Goal: Task Accomplishment & Management: Use online tool/utility

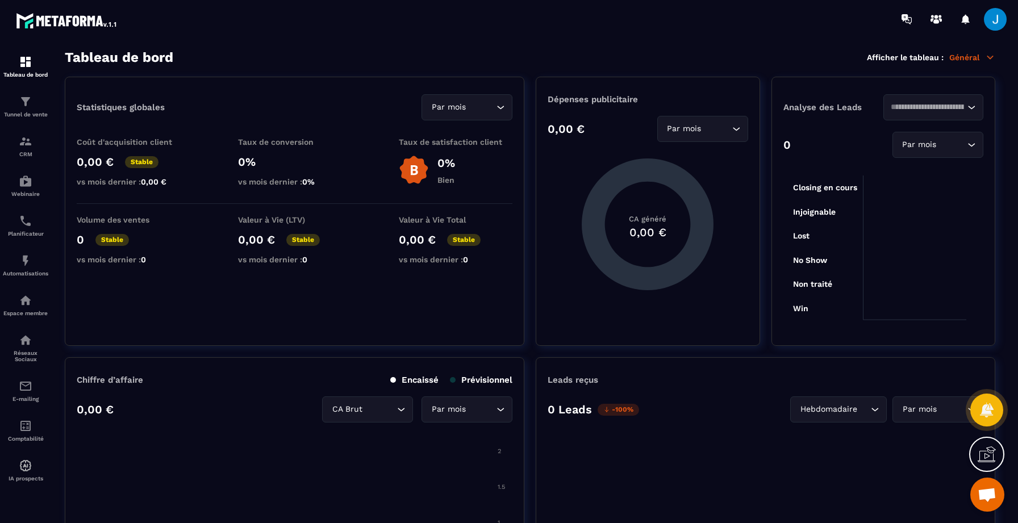
click at [983, 494] on span "Ouvrir le chat" at bounding box center [987, 496] width 19 height 16
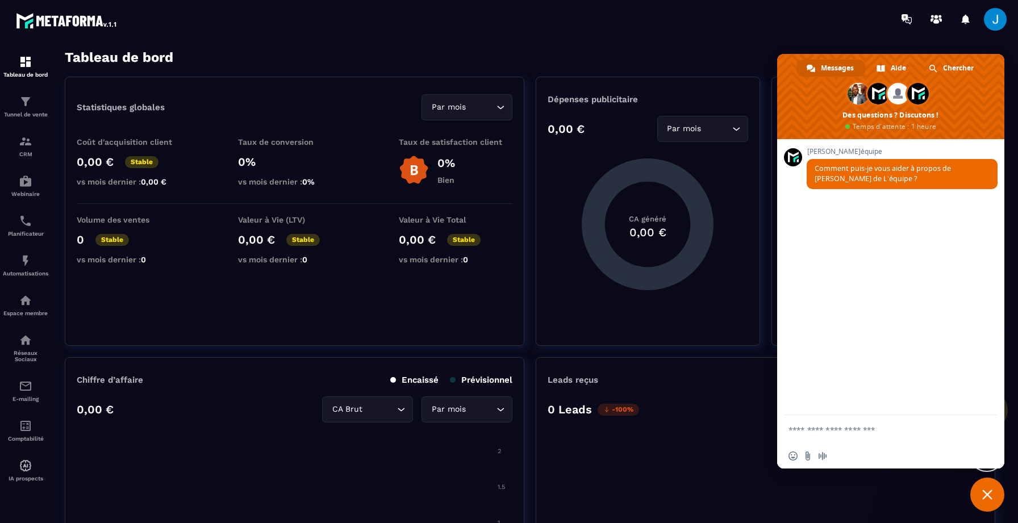
click at [827, 426] on textarea "Entrez votre message..." at bounding box center [880, 429] width 182 height 28
type textarea "*"
click at [1010, 504] on section "Tableau de bord Tunnel de vente CRM Webinaire Planificateur Automatisations Esp…" at bounding box center [509, 286] width 1018 height 497
click at [999, 497] on span "Fermer le chat" at bounding box center [988, 495] width 34 height 34
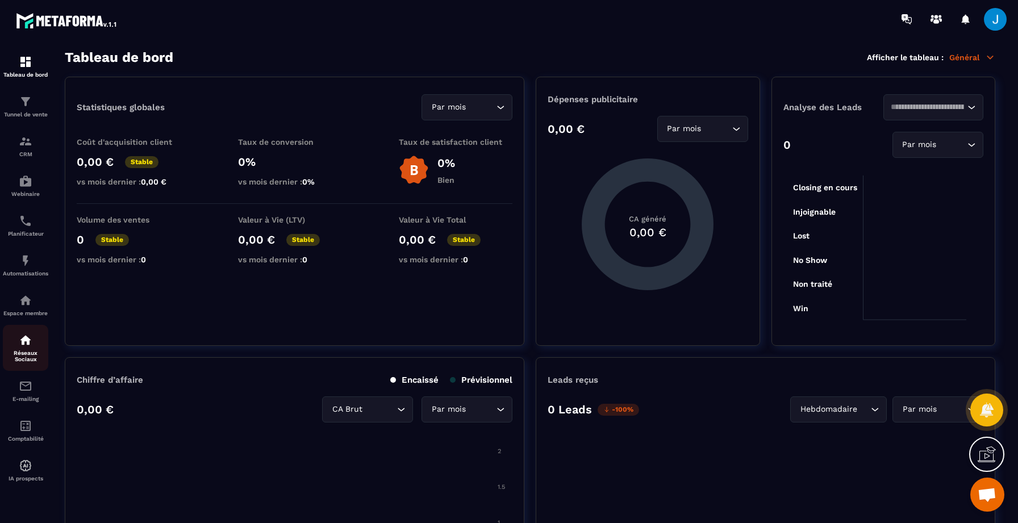
click at [25, 347] on img at bounding box center [26, 341] width 14 height 14
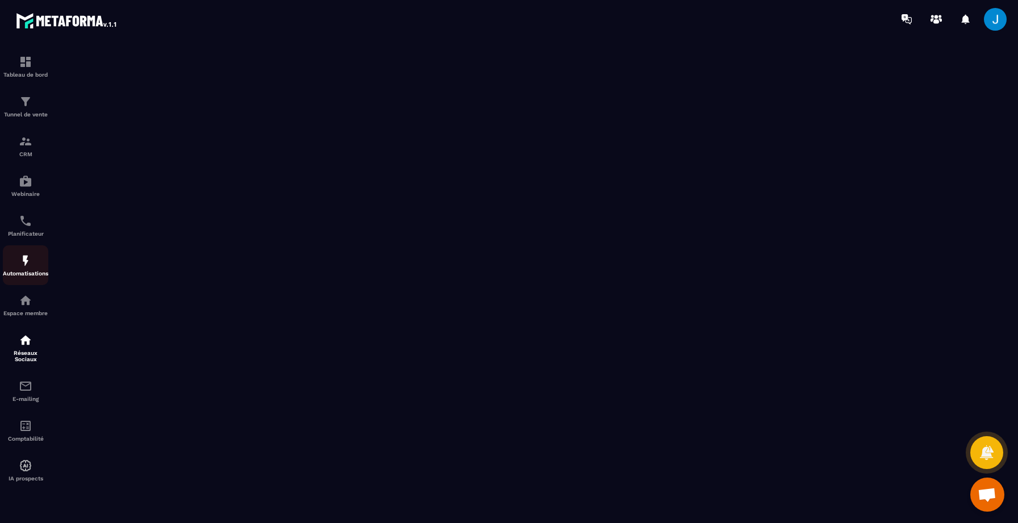
click at [27, 263] on img at bounding box center [26, 261] width 14 height 14
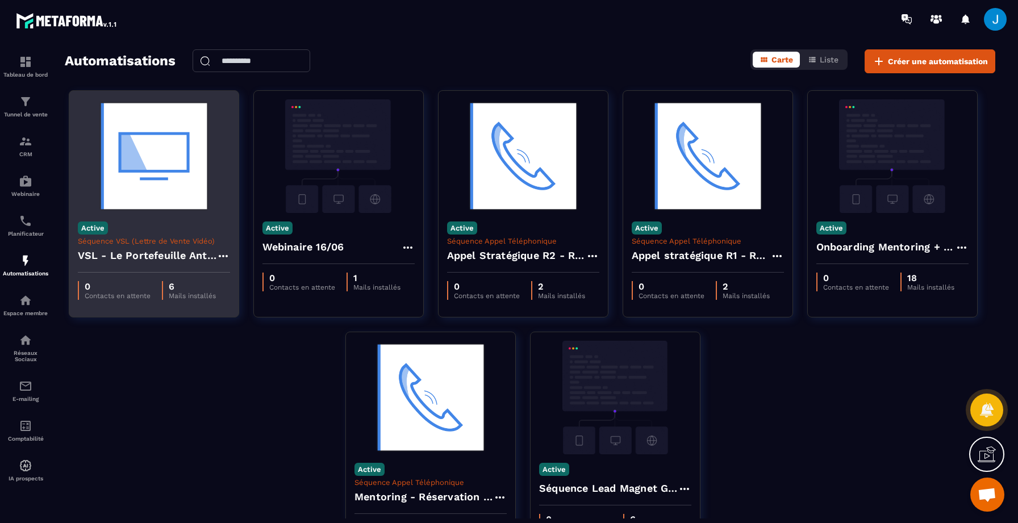
click at [141, 195] on img at bounding box center [154, 156] width 152 height 114
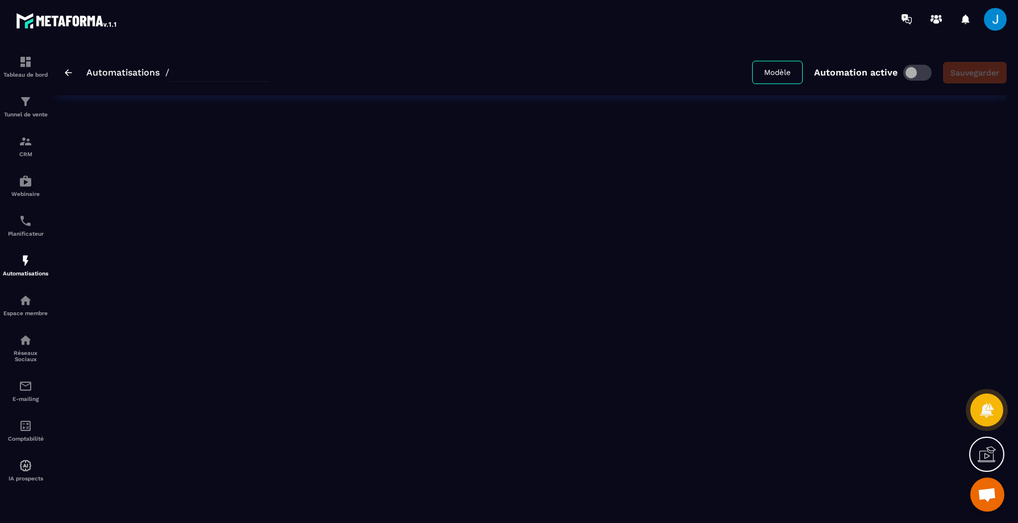
type input "**********"
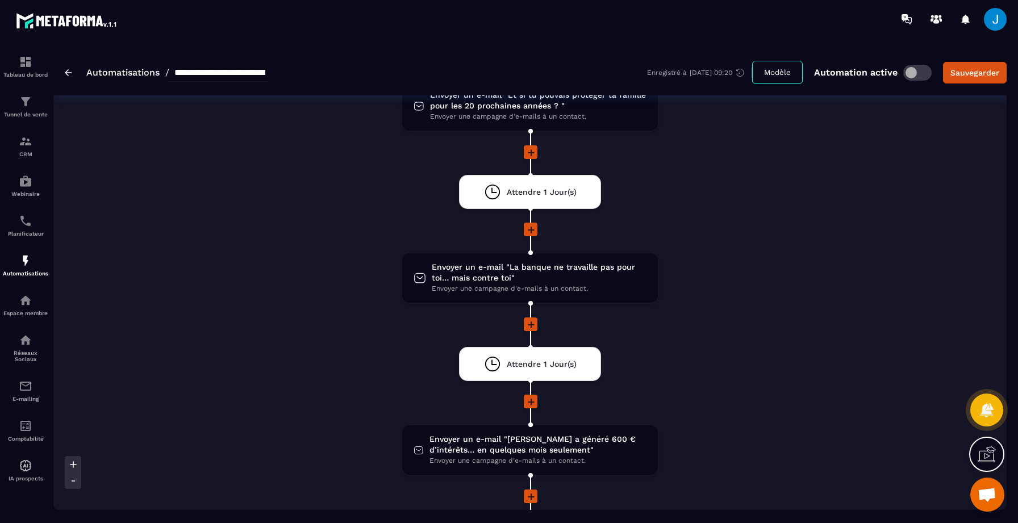
scroll to position [60, 0]
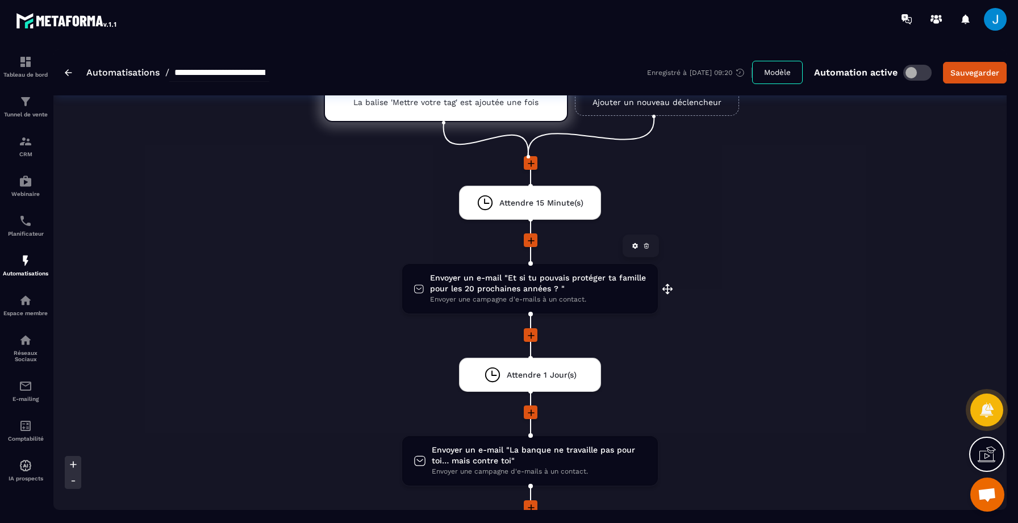
click at [545, 286] on span "Envoyer un e-mail "Et si tu pouvais protéger ta famille pour les 20 prochaines …" at bounding box center [538, 284] width 217 height 22
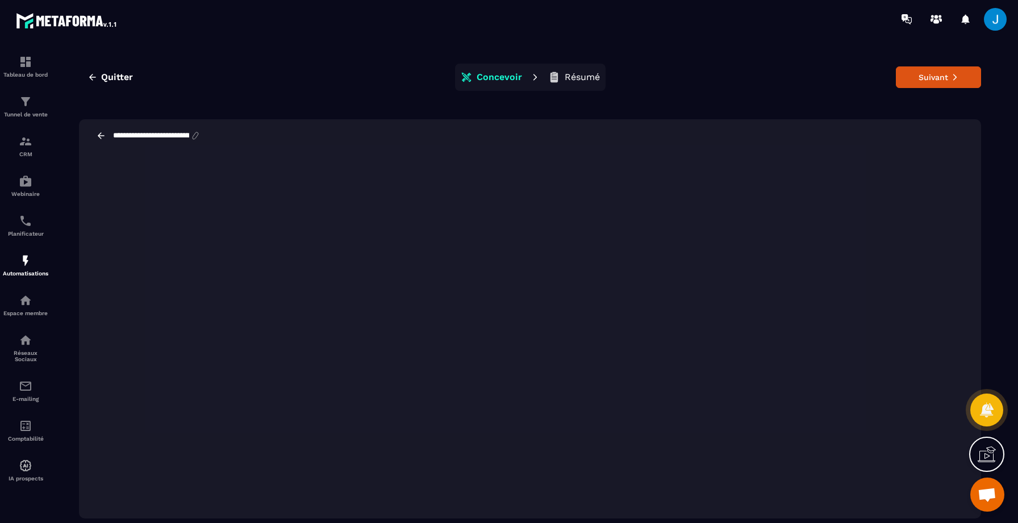
click at [572, 76] on p "Résumé" at bounding box center [582, 77] width 35 height 11
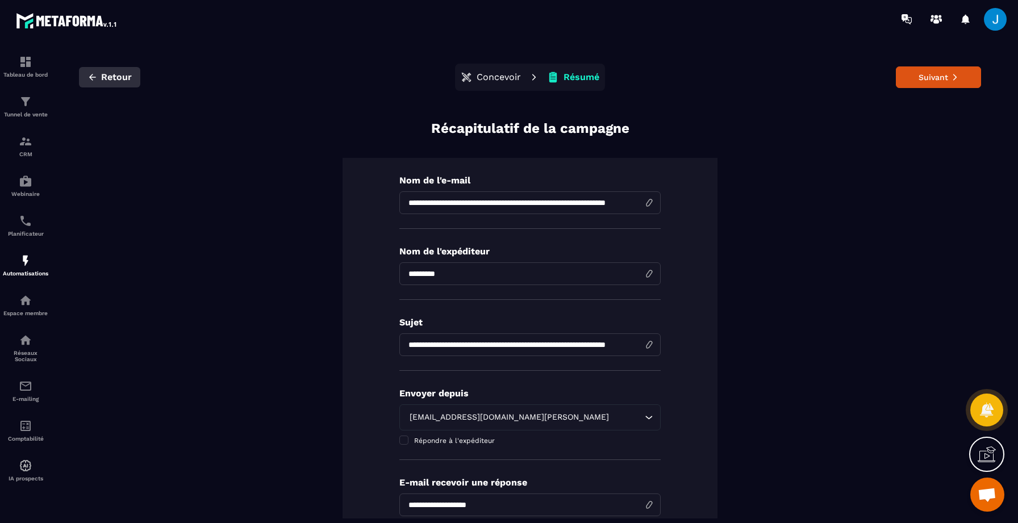
click at [93, 77] on icon "button" at bounding box center [92, 77] width 7 height 6
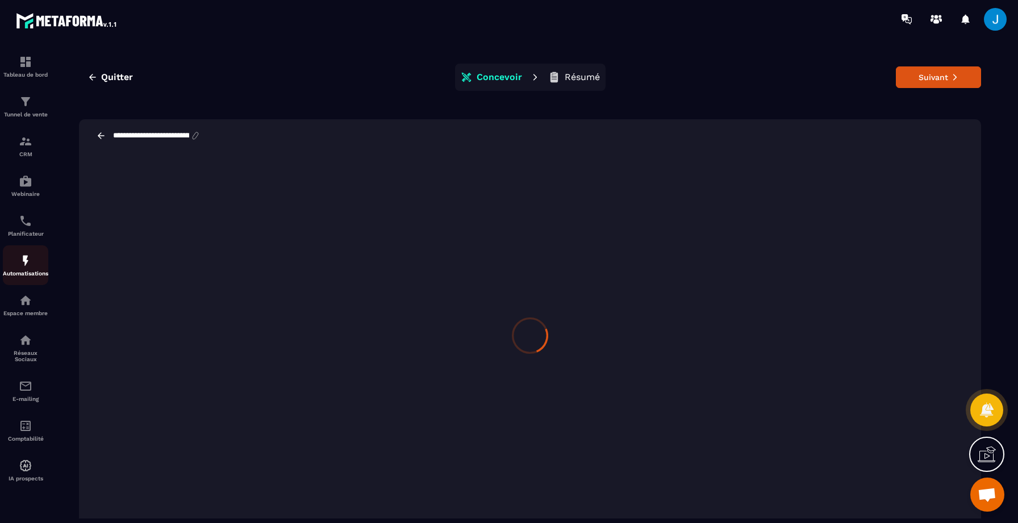
click at [27, 261] on img at bounding box center [26, 261] width 14 height 14
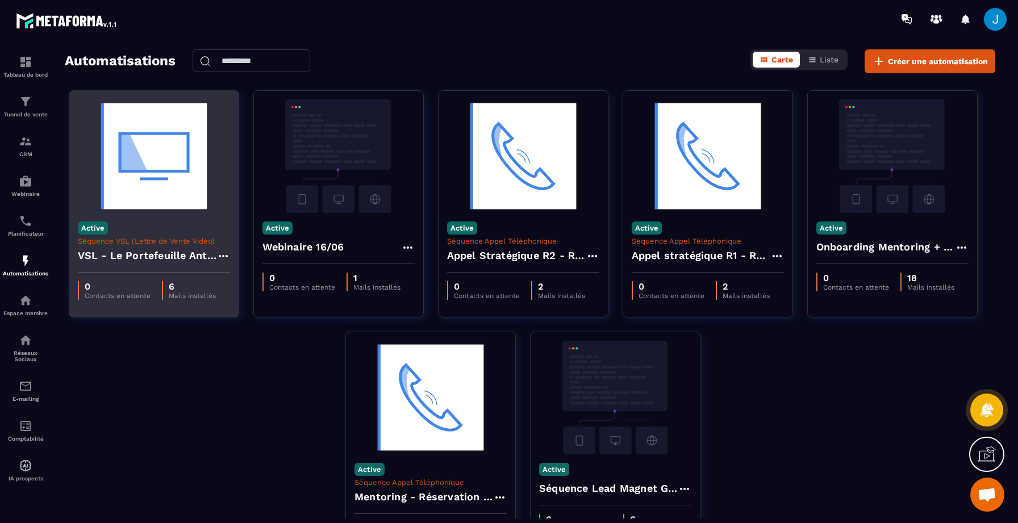
click at [180, 184] on img at bounding box center [154, 156] width 152 height 114
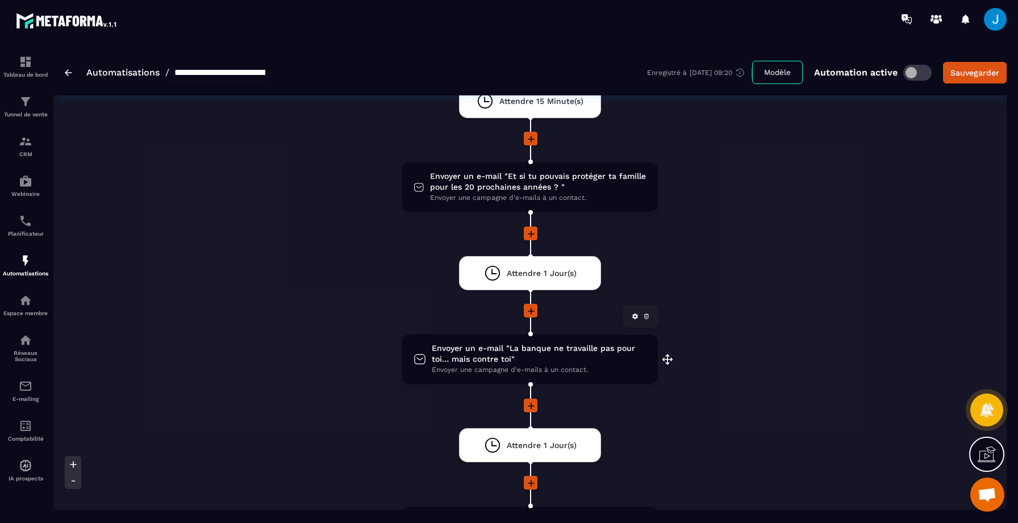
scroll to position [181, 0]
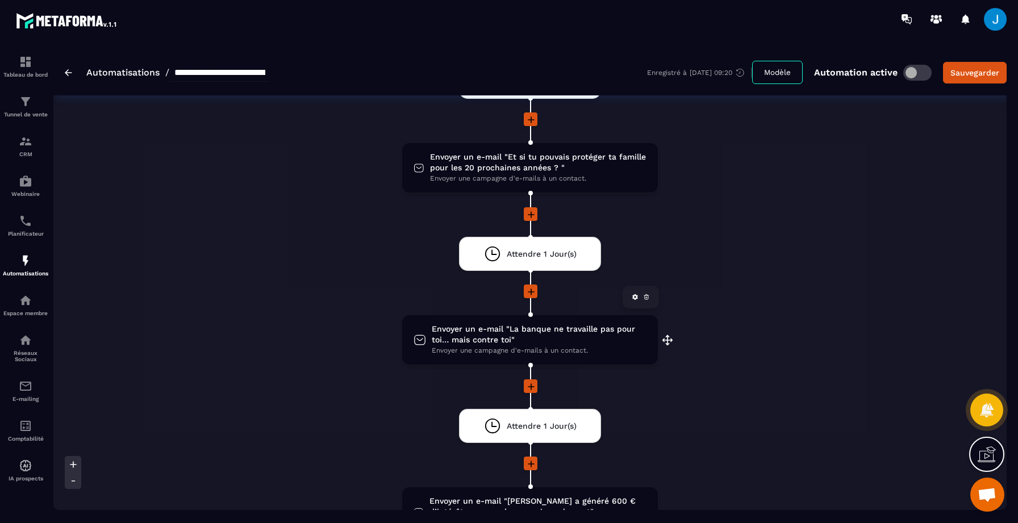
click at [539, 342] on span "Envoyer un e-mail "La banque ne travaille pas pour toi… mais contre toi"" at bounding box center [539, 335] width 215 height 22
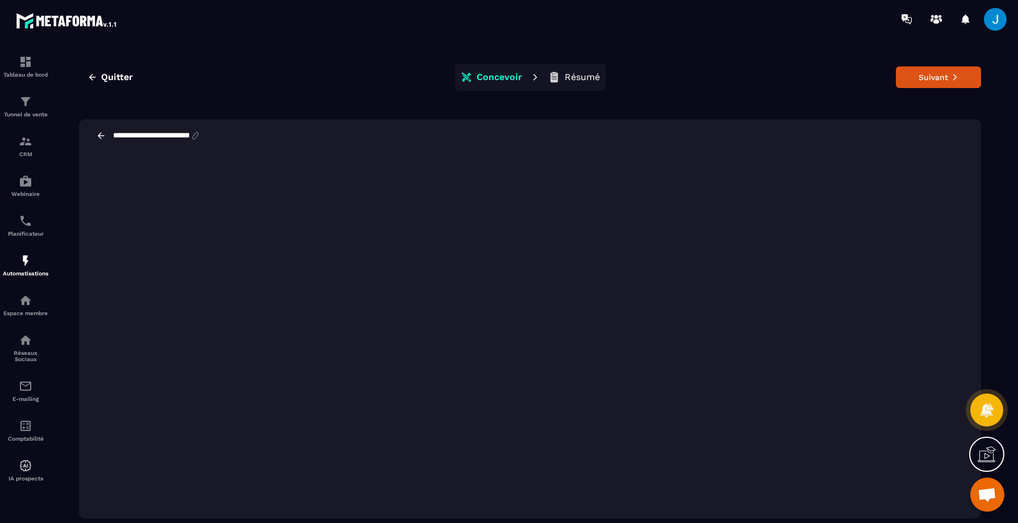
scroll to position [26, 0]
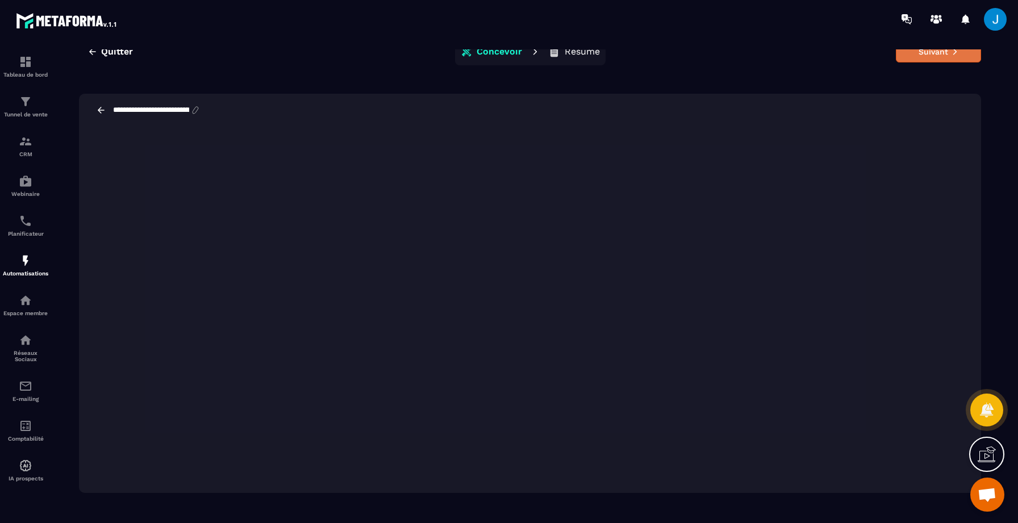
click at [948, 60] on button "Suivant" at bounding box center [938, 52] width 85 height 22
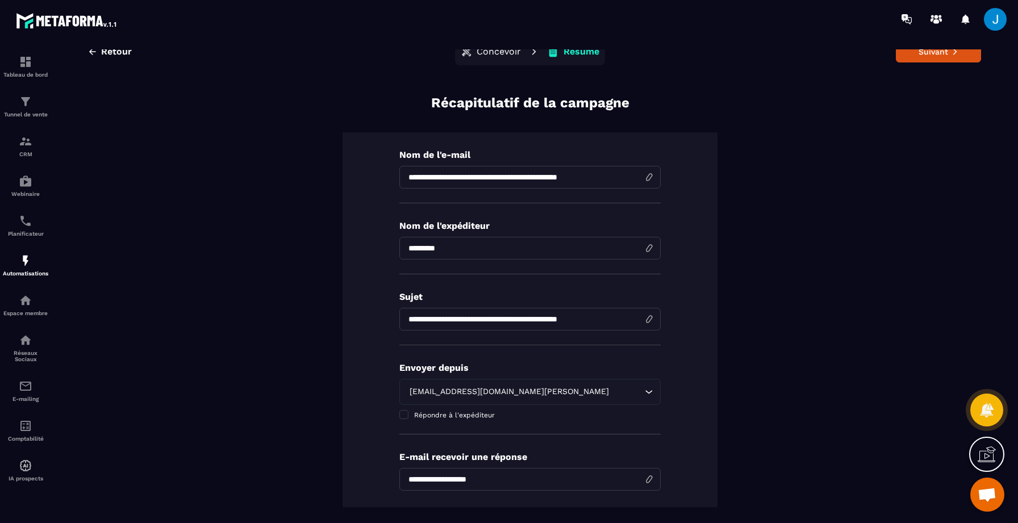
scroll to position [216, 0]
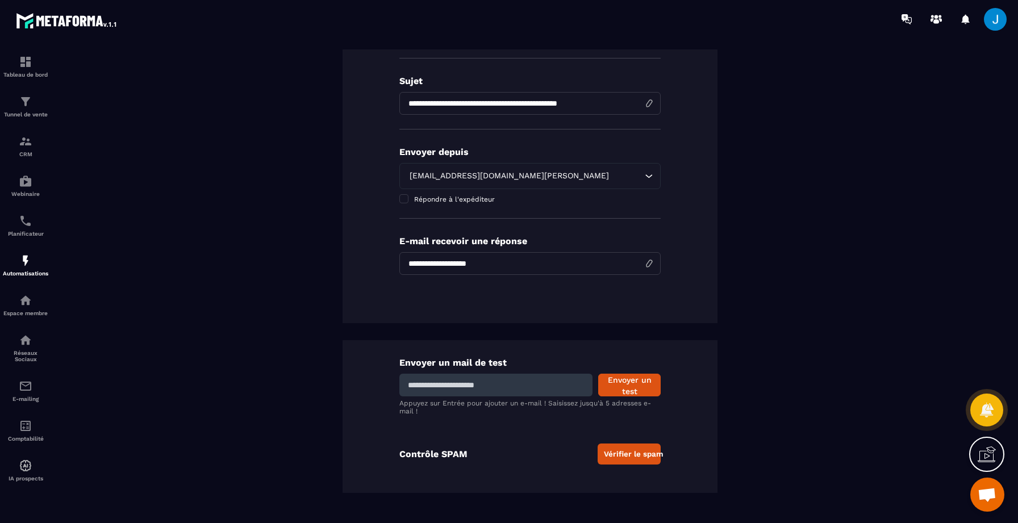
click at [509, 389] on input at bounding box center [496, 385] width 193 height 23
type input "**********"
click at [627, 383] on button "Envoyer un test" at bounding box center [629, 385] width 63 height 23
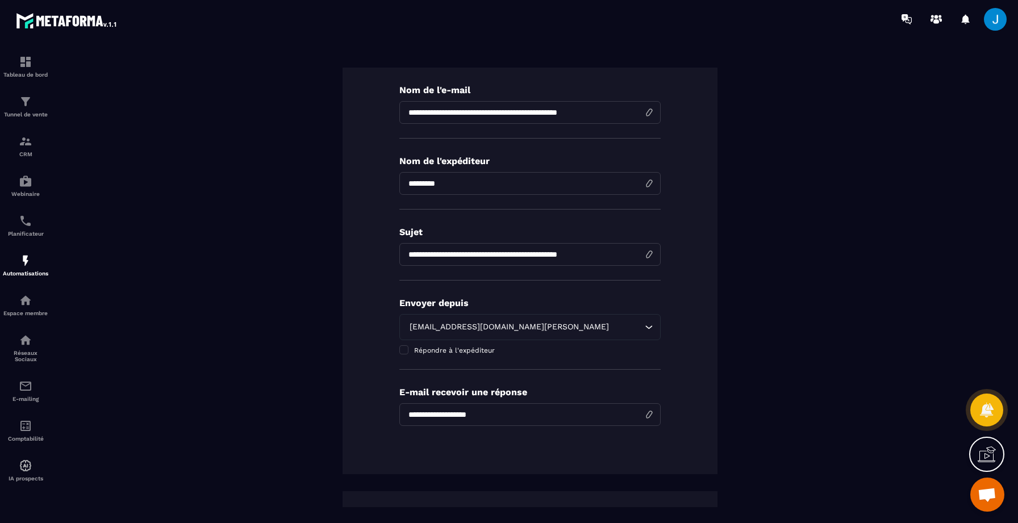
scroll to position [0, 0]
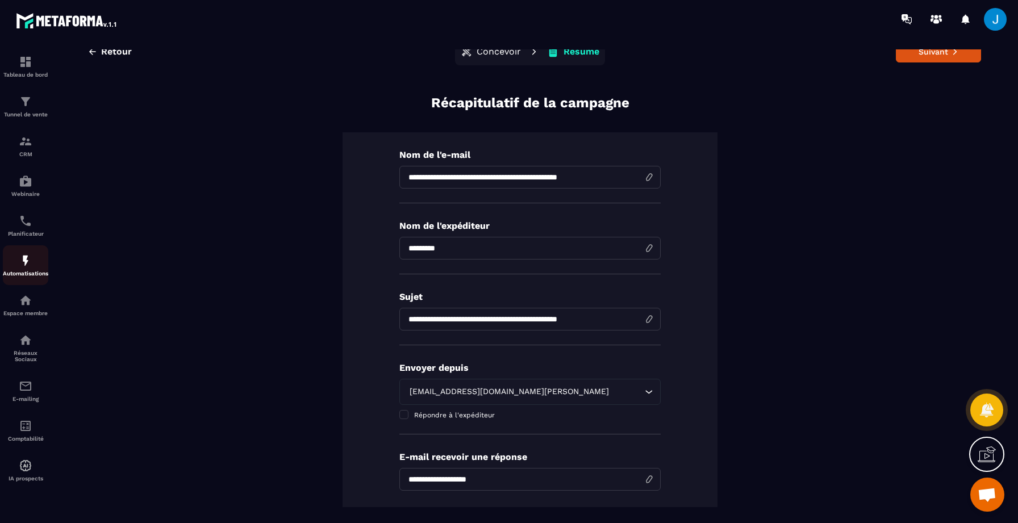
click at [30, 272] on div "Automatisations" at bounding box center [25, 265] width 45 height 23
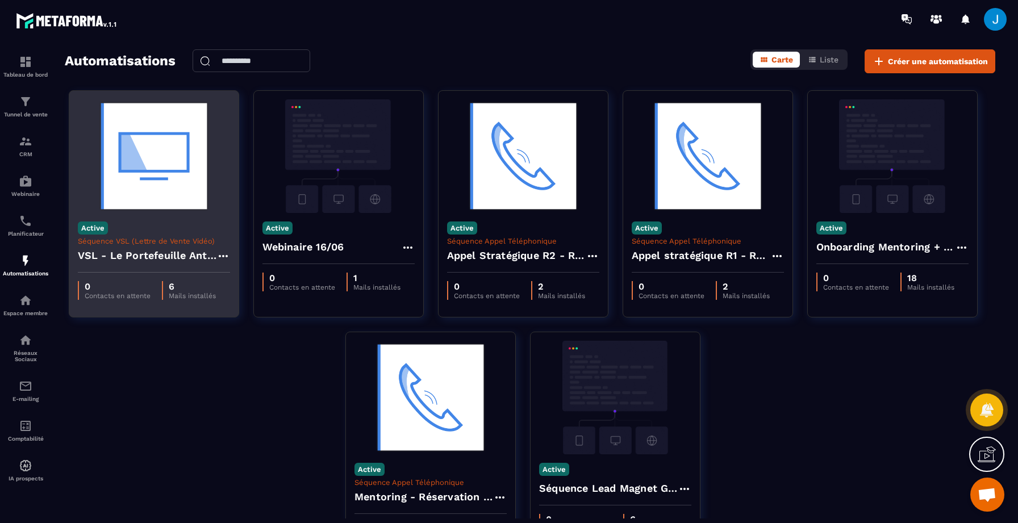
click at [128, 199] on img at bounding box center [154, 156] width 152 height 114
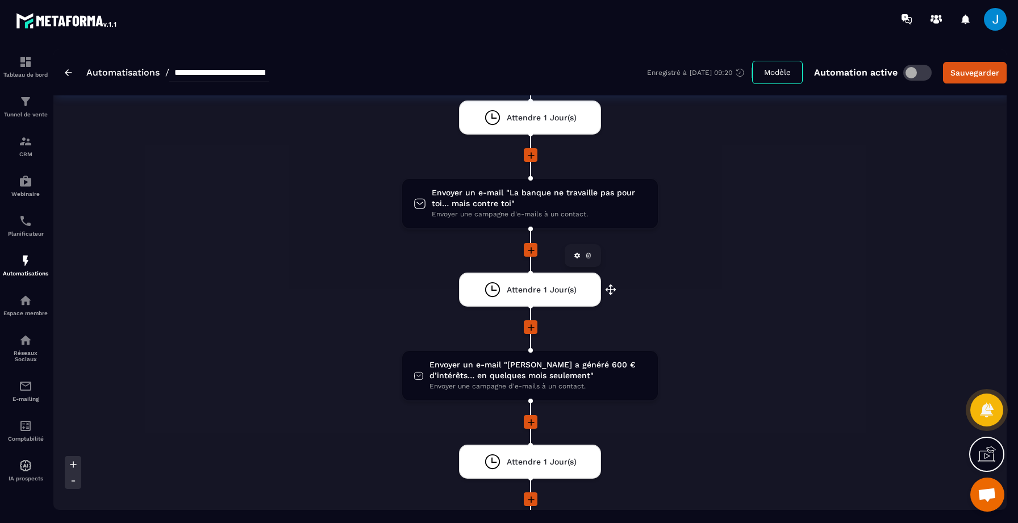
scroll to position [344, 0]
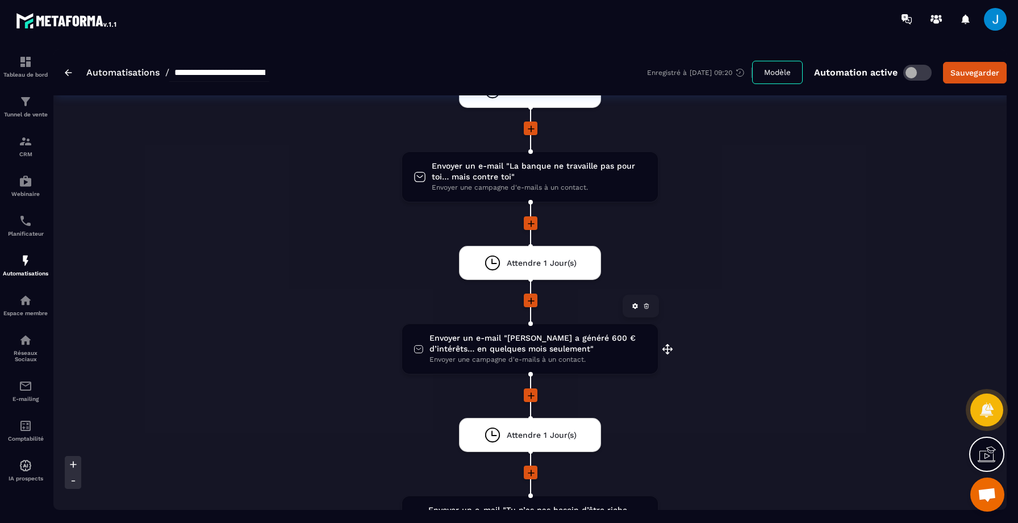
click at [522, 339] on span "Envoyer un e-mail "[PERSON_NAME] a généré 600 € d’intérêts… en quelques mois se…" at bounding box center [538, 344] width 217 height 22
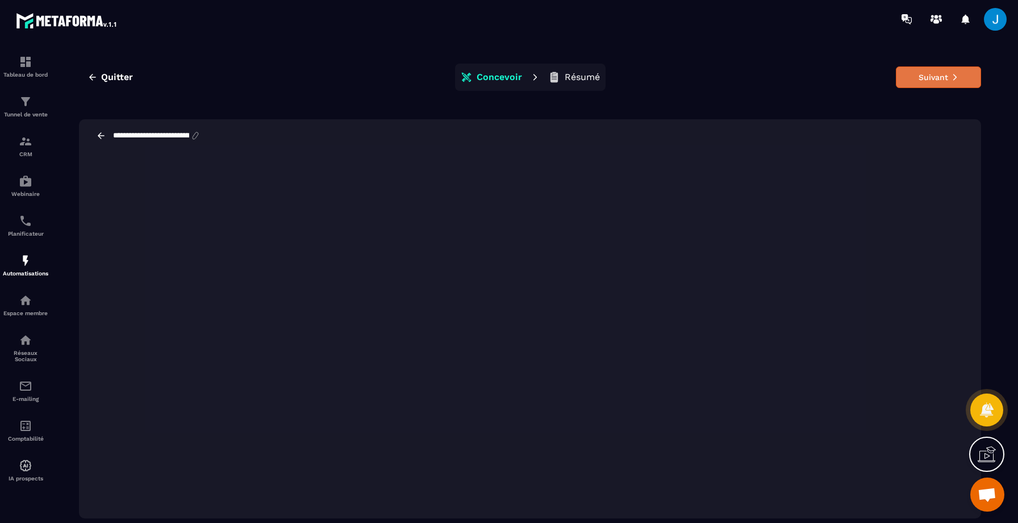
click at [952, 80] on icon at bounding box center [955, 77] width 8 height 8
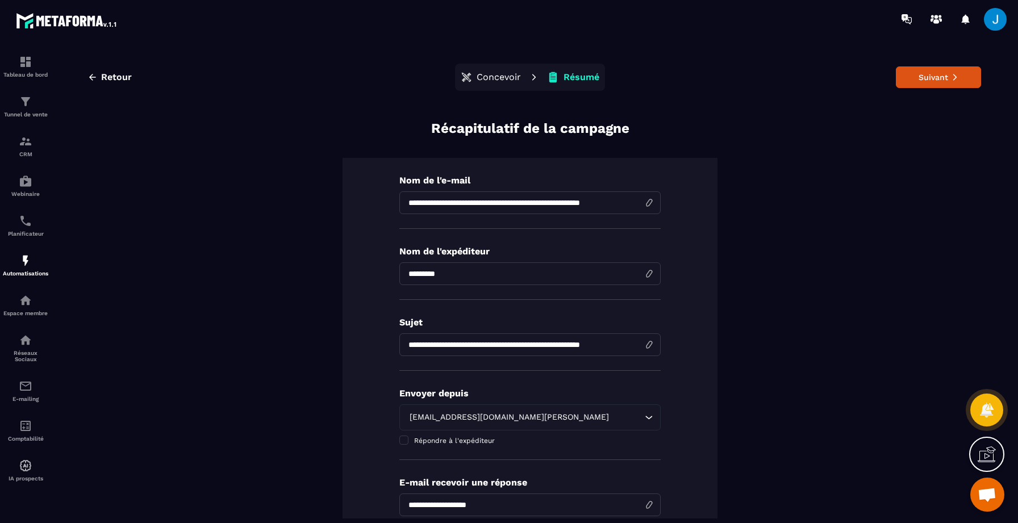
scroll to position [216, 0]
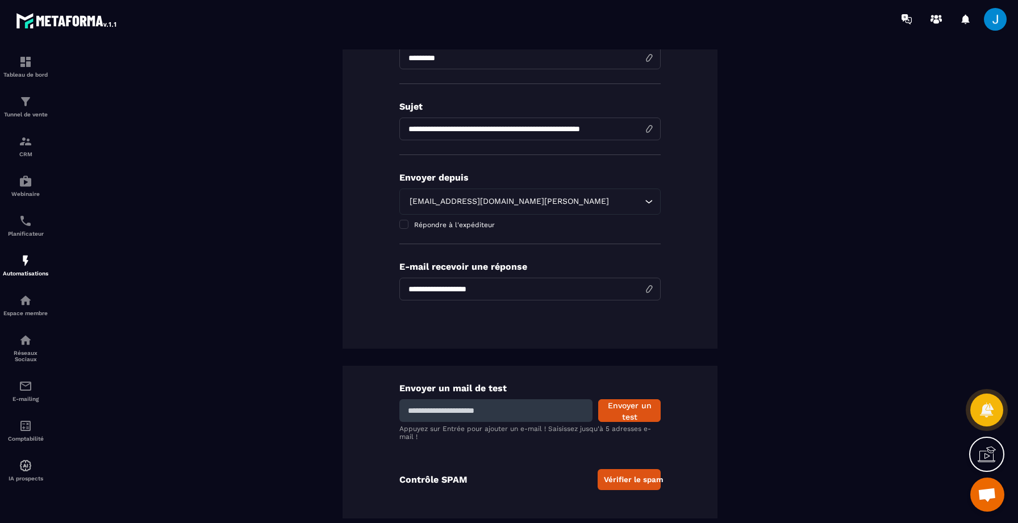
click at [472, 409] on input at bounding box center [496, 411] width 193 height 23
type input "**********"
click at [608, 409] on button "Envoyer un test" at bounding box center [629, 411] width 63 height 23
click at [15, 272] on div "Automatisations" at bounding box center [25, 265] width 45 height 23
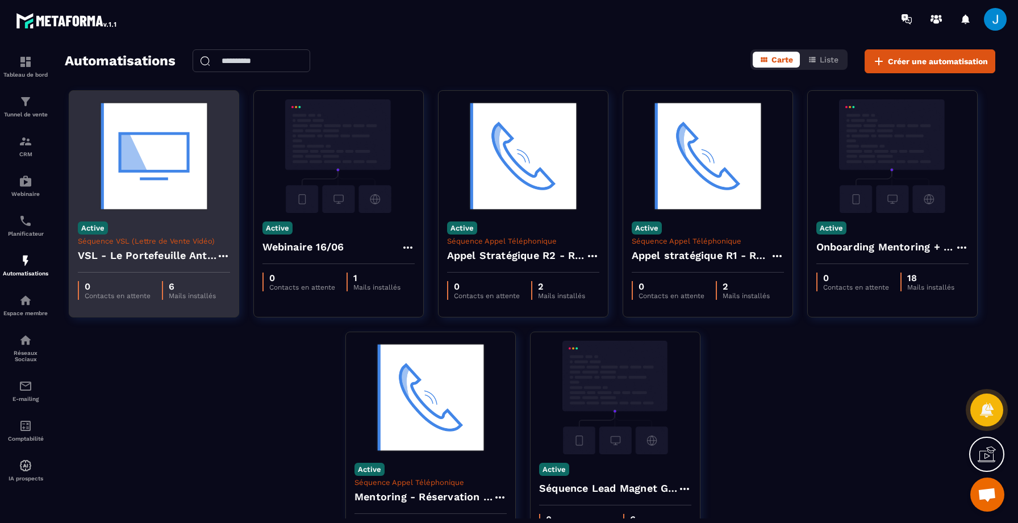
click at [168, 213] on img at bounding box center [154, 156] width 152 height 114
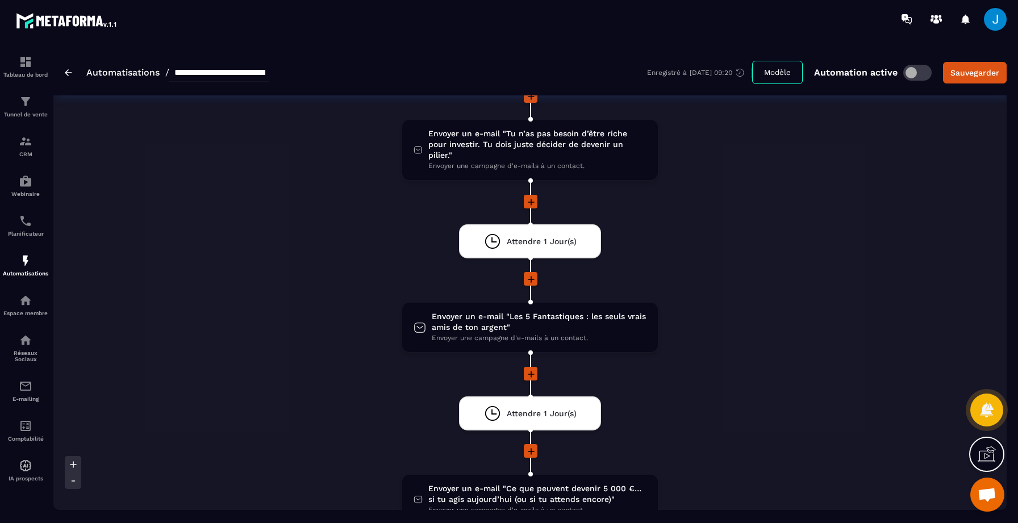
scroll to position [560, 0]
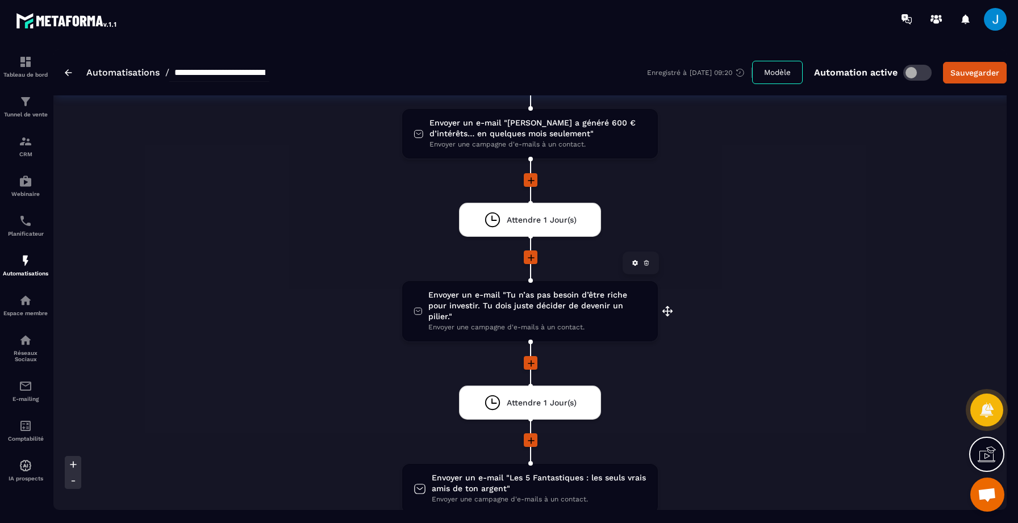
click at [554, 306] on span "Envoyer un e-mail "Tu n’as pas besoin d’être riche pour investir. Tu dois juste…" at bounding box center [537, 306] width 218 height 32
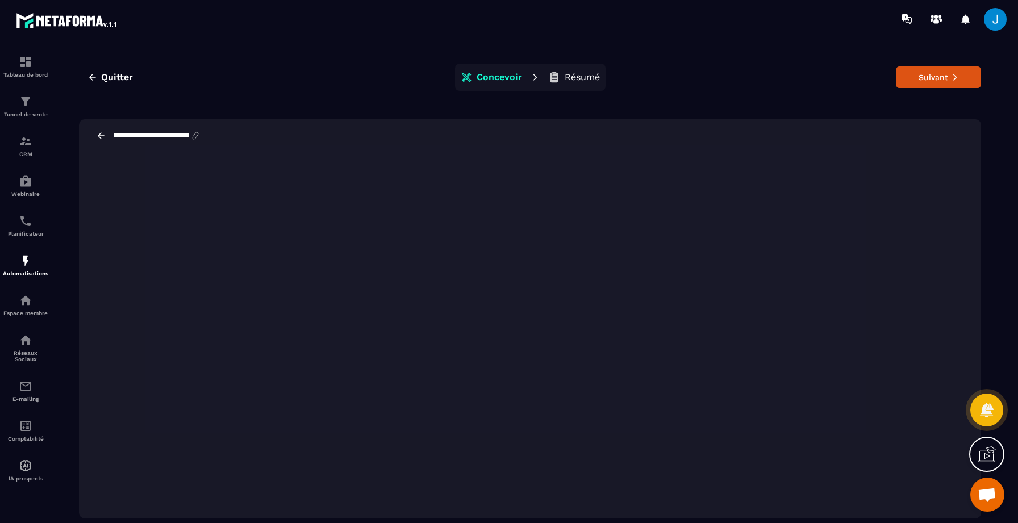
scroll to position [26, 0]
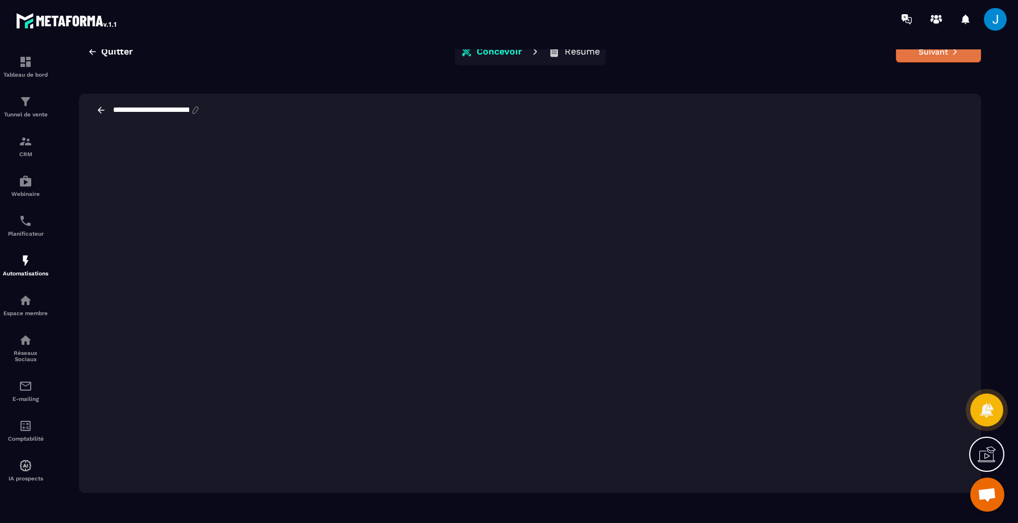
click at [951, 56] on button "Suivant" at bounding box center [938, 52] width 85 height 22
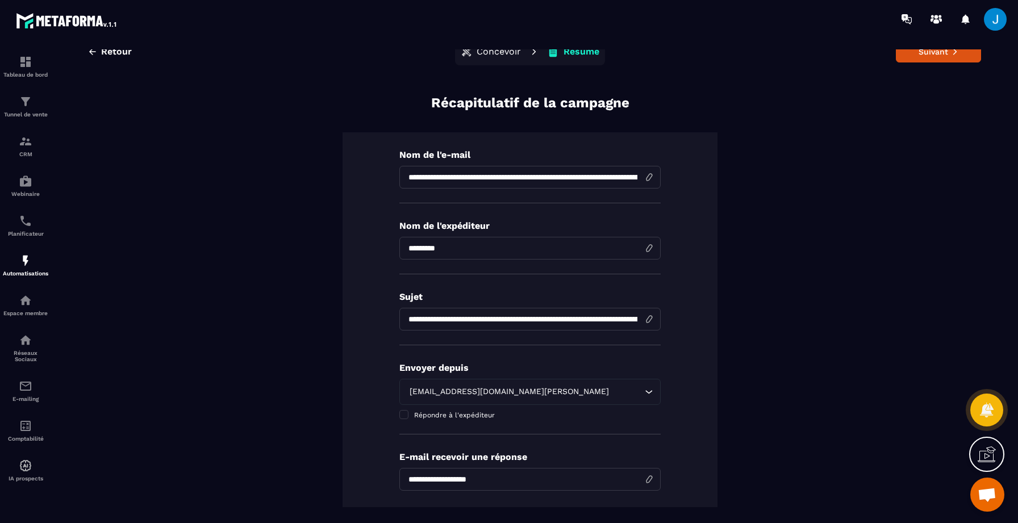
scroll to position [216, 0]
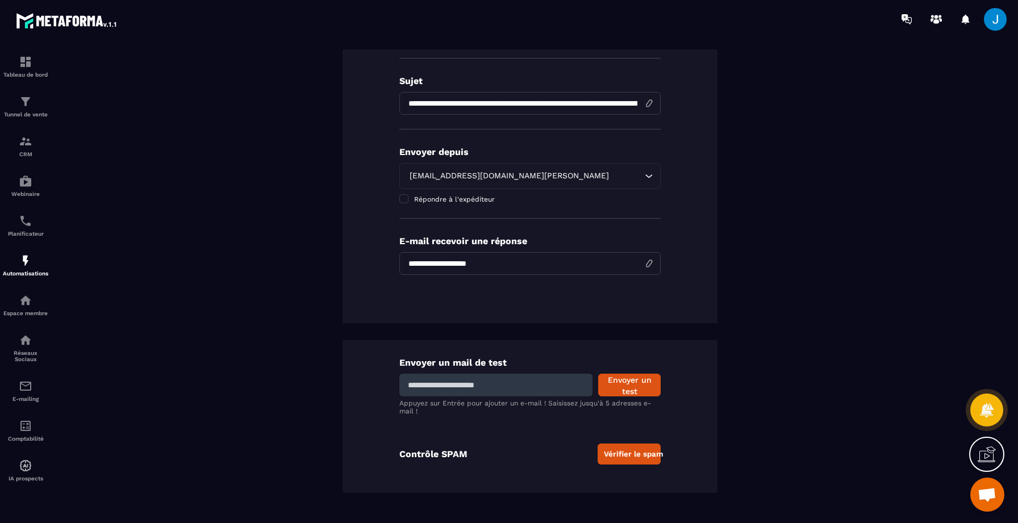
click at [469, 388] on input at bounding box center [496, 385] width 193 height 23
type input "**********"
click at [627, 378] on button "Envoyer un test" at bounding box center [629, 385] width 63 height 23
click at [23, 267] on img at bounding box center [26, 261] width 14 height 14
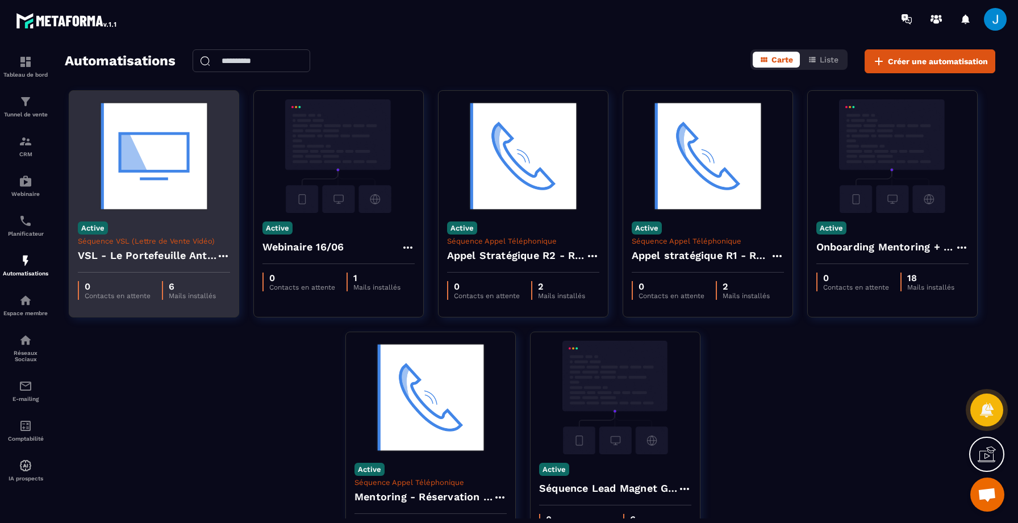
click at [176, 256] on h4 "VSL - Le Portefeuille Anti-Fragile" at bounding box center [147, 256] width 139 height 16
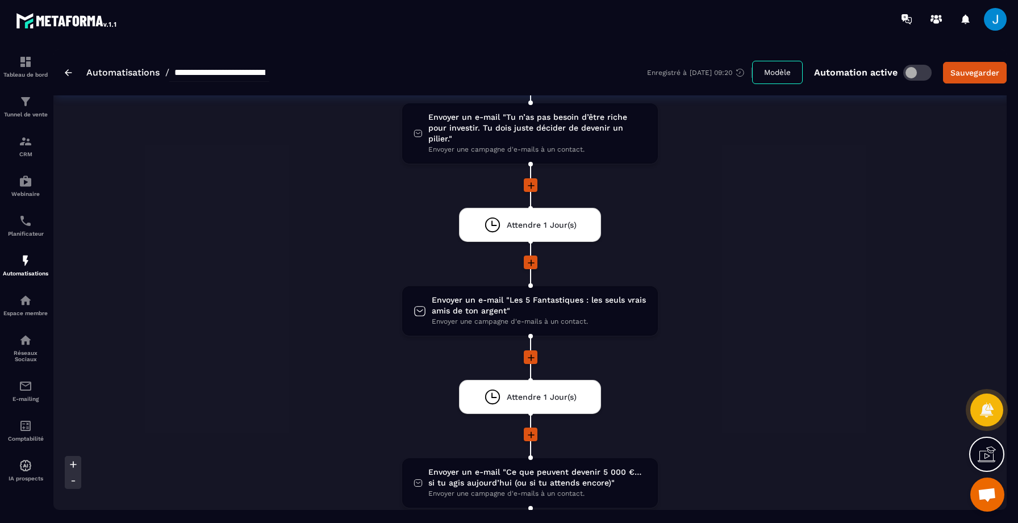
scroll to position [737, 0]
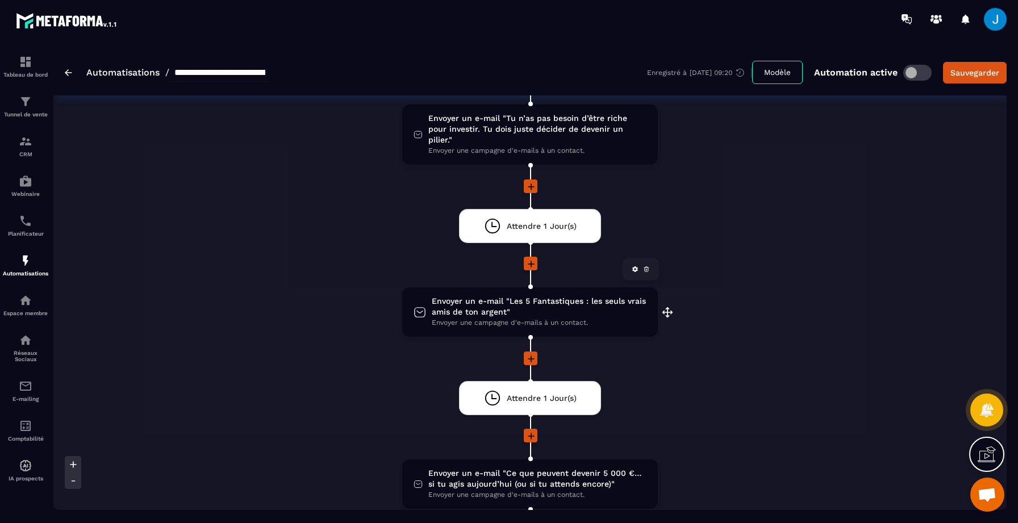
click at [522, 318] on span "Envoyer une campagne d'e-mails à un contact." at bounding box center [539, 323] width 215 height 11
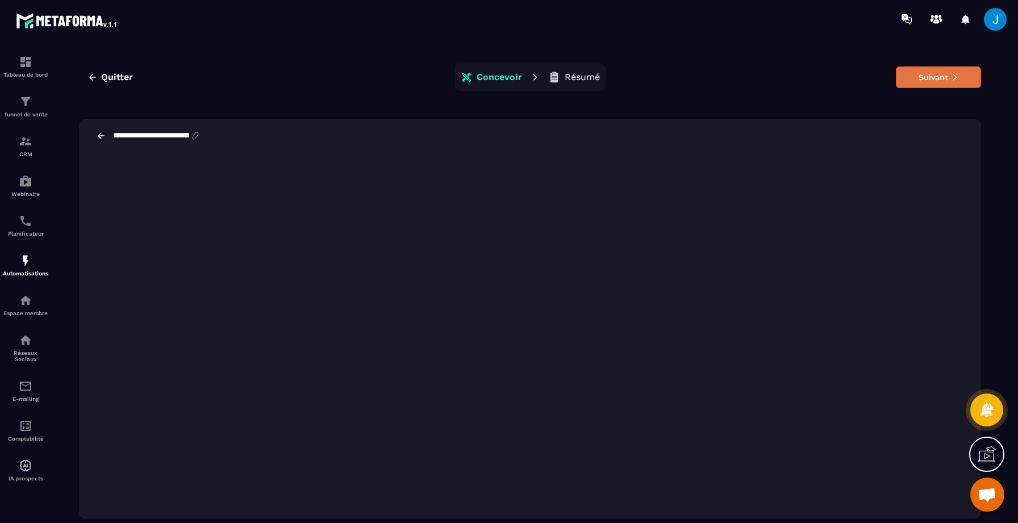
click at [950, 83] on button "Suivant" at bounding box center [938, 77] width 85 height 22
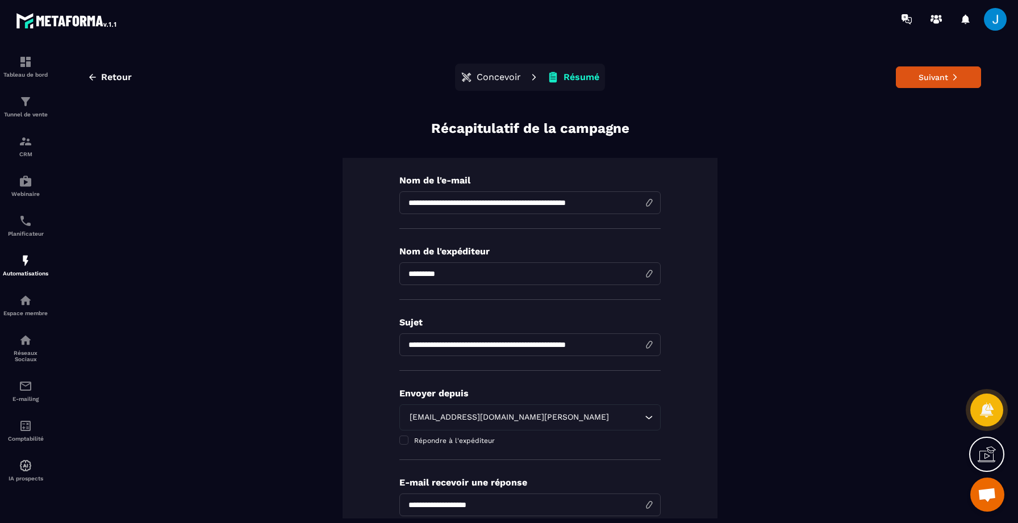
scroll to position [216, 0]
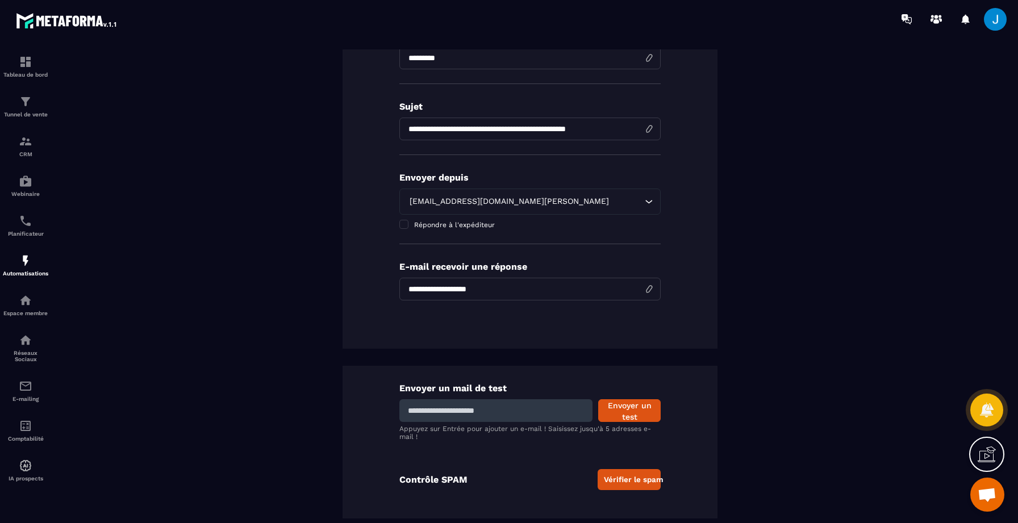
click at [487, 400] on input at bounding box center [496, 411] width 193 height 23
type input "**********"
click at [636, 405] on button "Envoyer un test" at bounding box center [629, 411] width 63 height 23
click at [10, 271] on div "Automatisations" at bounding box center [25, 265] width 45 height 23
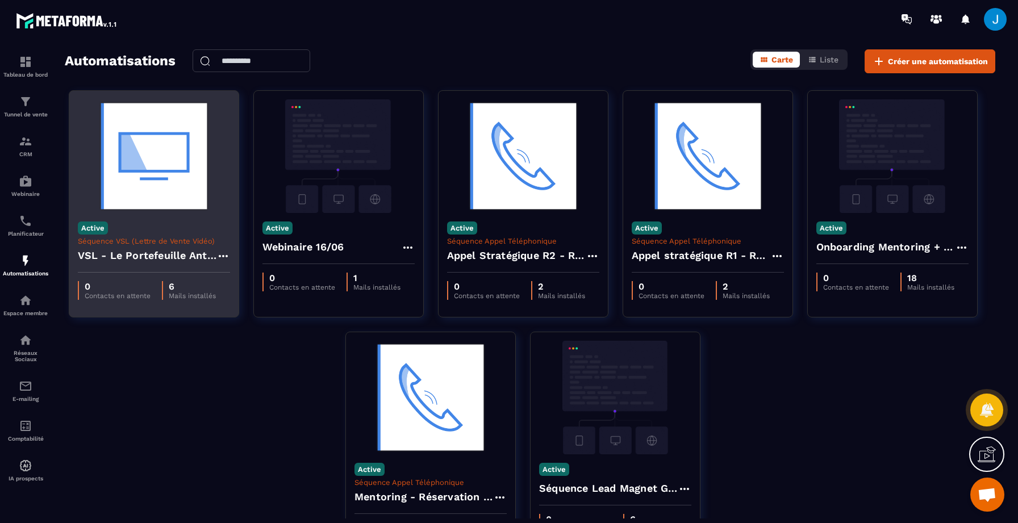
click at [165, 228] on div "Active Séquence VSL (Lettre de Vente Vidéo) VSL - Le Portefeuille Anti-Fragile" at bounding box center [153, 243] width 169 height 60
click at [177, 252] on h4 "VSL - Le Portefeuille Anti-Fragile" at bounding box center [147, 256] width 139 height 16
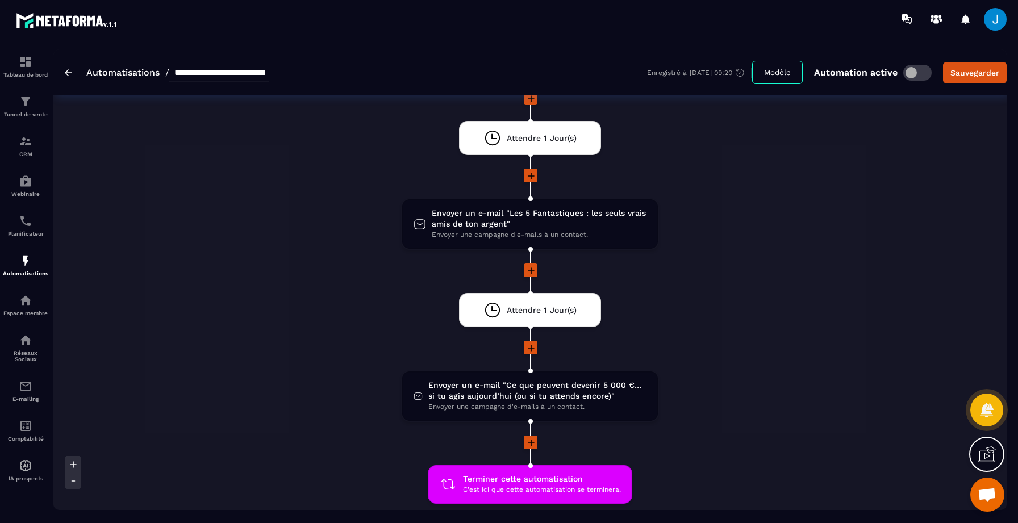
scroll to position [814, 0]
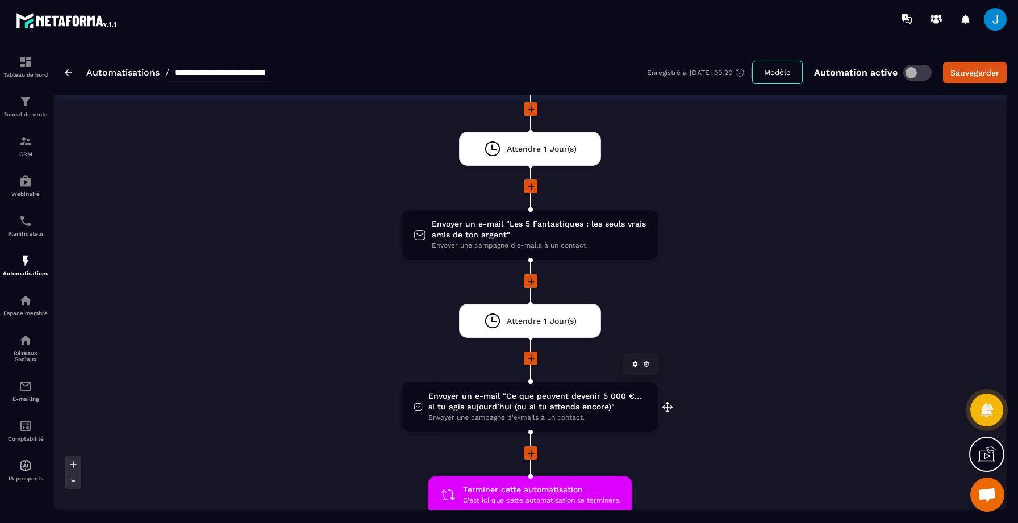
click at [534, 399] on span "Envoyer un e-mail "Ce que peuvent devenir 5 000 €… si tu agis aujourd’hui (ou s…" at bounding box center [537, 402] width 218 height 22
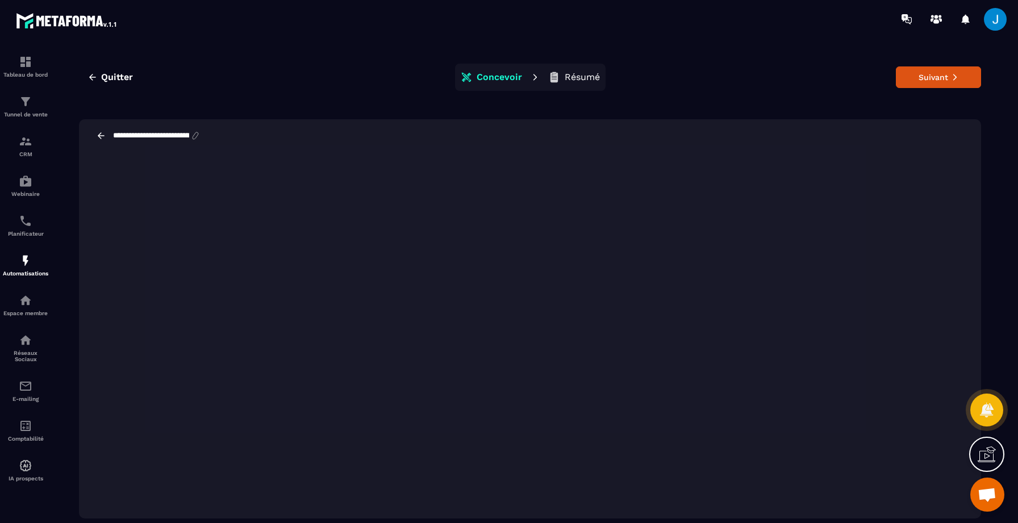
scroll to position [26, 0]
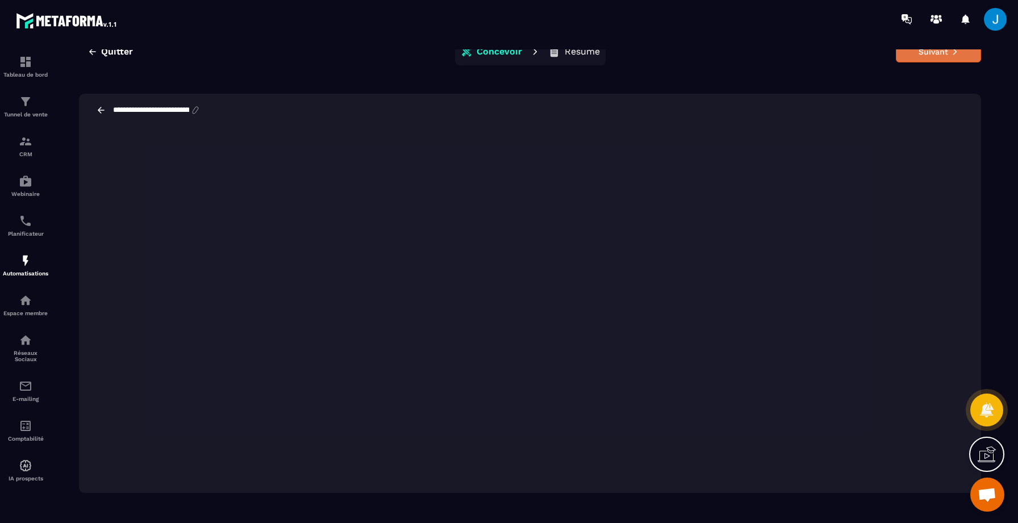
click at [926, 55] on button "Suivant" at bounding box center [938, 52] width 85 height 22
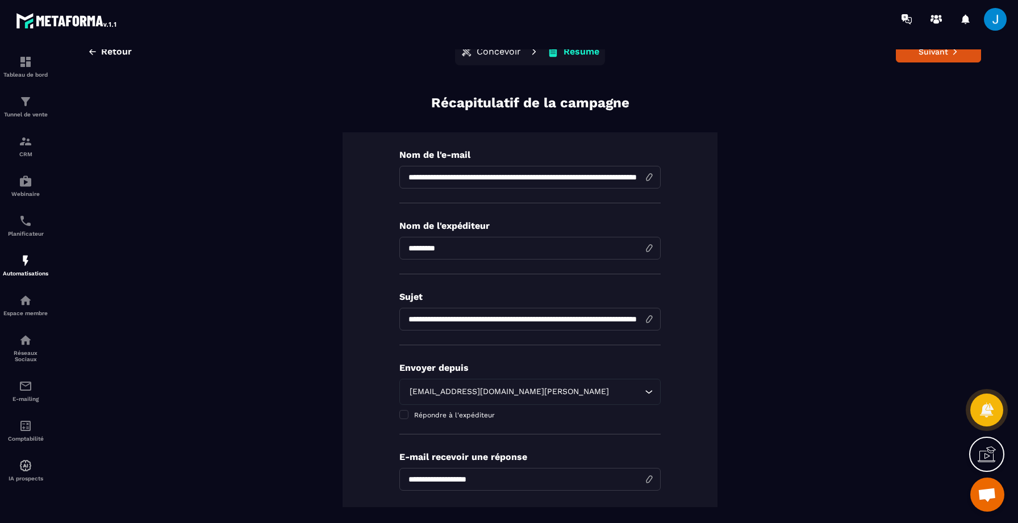
scroll to position [216, 0]
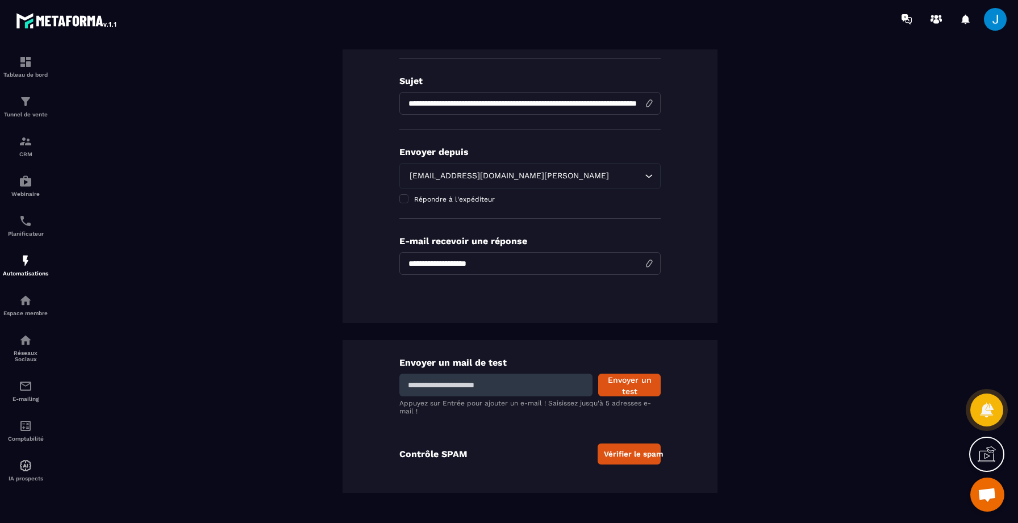
click at [460, 389] on input at bounding box center [496, 385] width 193 height 23
type input "**********"
click at [627, 382] on button "Envoyer un test" at bounding box center [629, 385] width 63 height 23
click at [24, 261] on img at bounding box center [26, 261] width 14 height 14
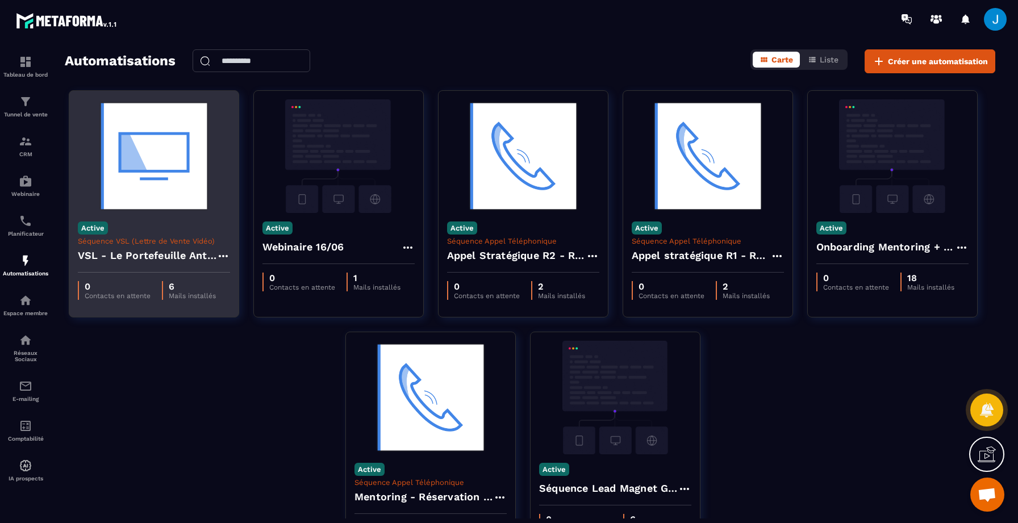
click at [131, 208] on img at bounding box center [154, 156] width 152 height 114
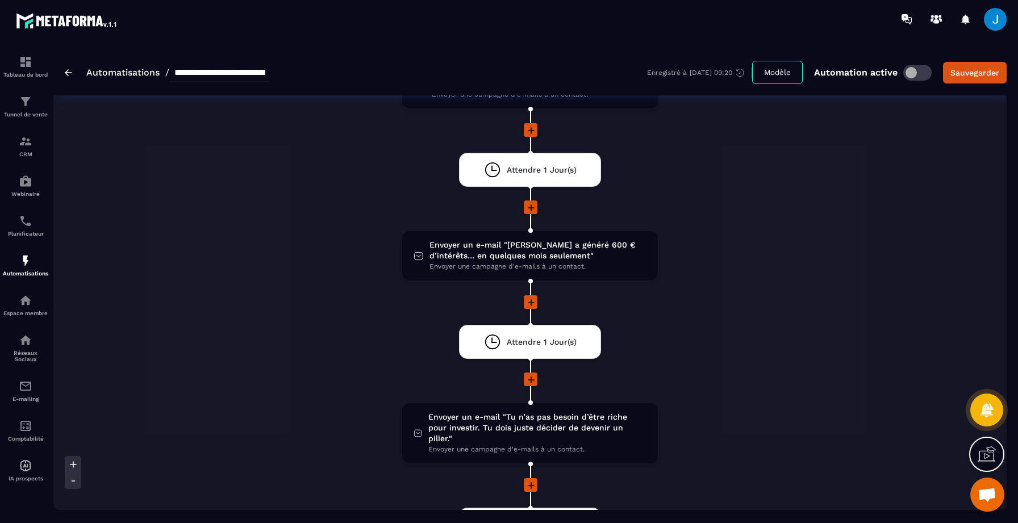
scroll to position [309, 0]
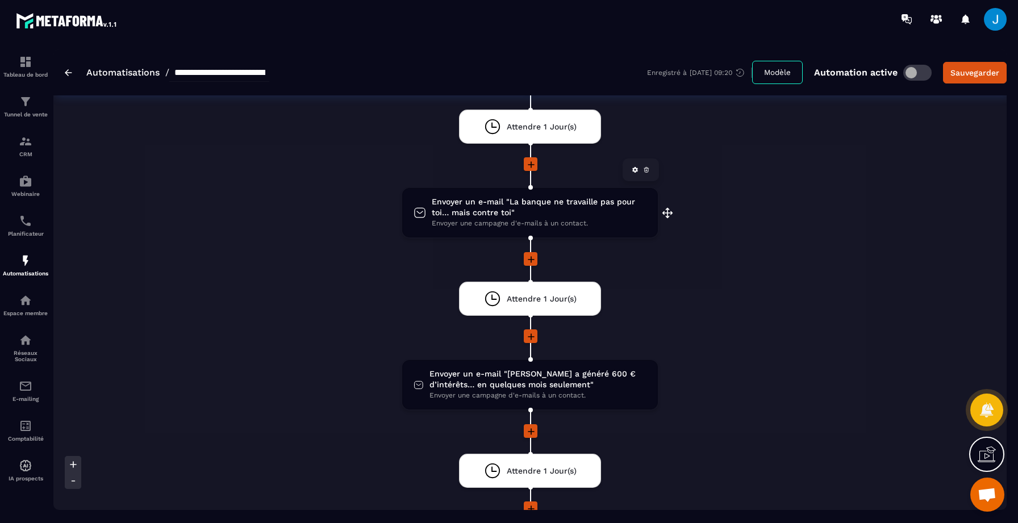
click at [531, 216] on span "Envoyer un e-mail "La banque ne travaille pas pour toi… mais contre toi"" at bounding box center [539, 208] width 215 height 22
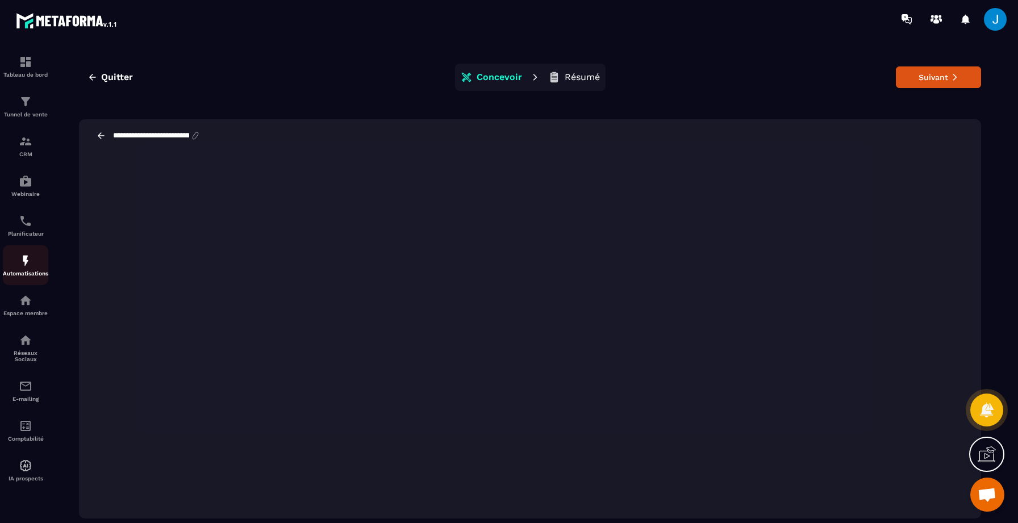
click at [27, 274] on p "Automatisations" at bounding box center [25, 274] width 45 height 6
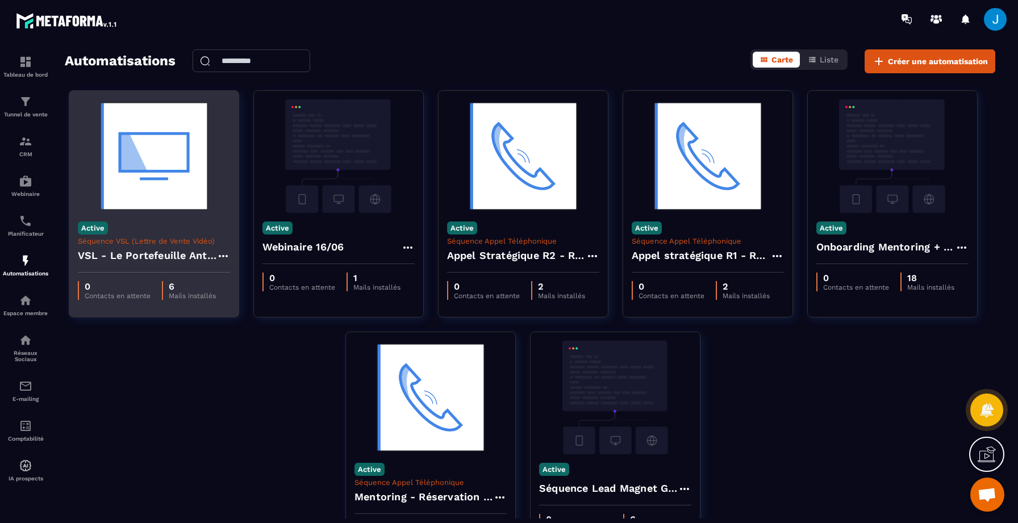
click at [127, 190] on img at bounding box center [154, 156] width 152 height 114
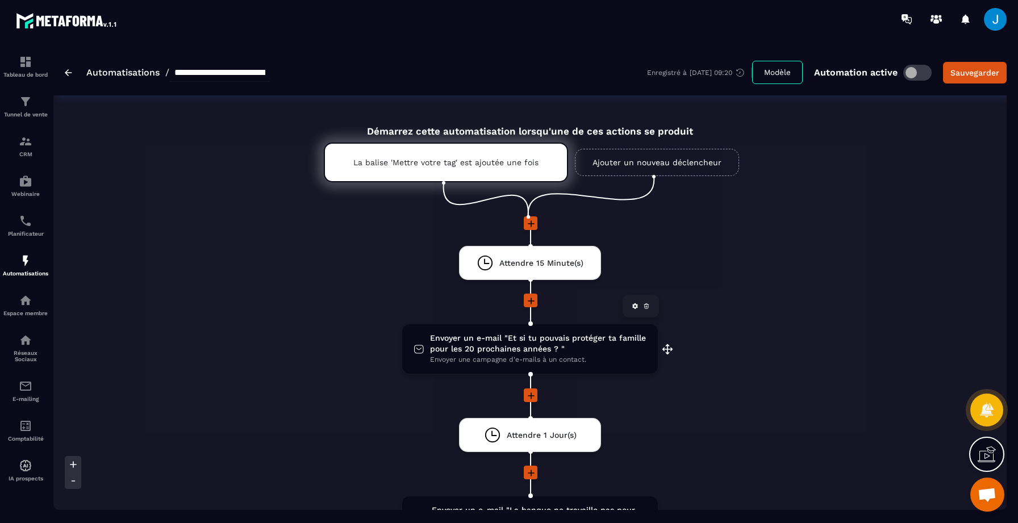
click at [538, 347] on span "Envoyer un e-mail "Et si tu pouvais protéger ta famille pour les 20 prochaines …" at bounding box center [538, 344] width 217 height 22
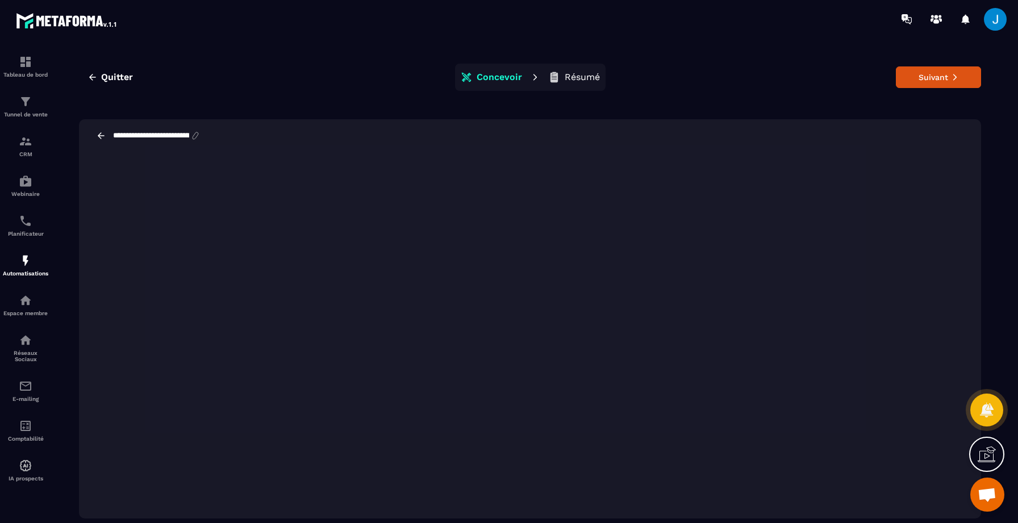
scroll to position [26, 0]
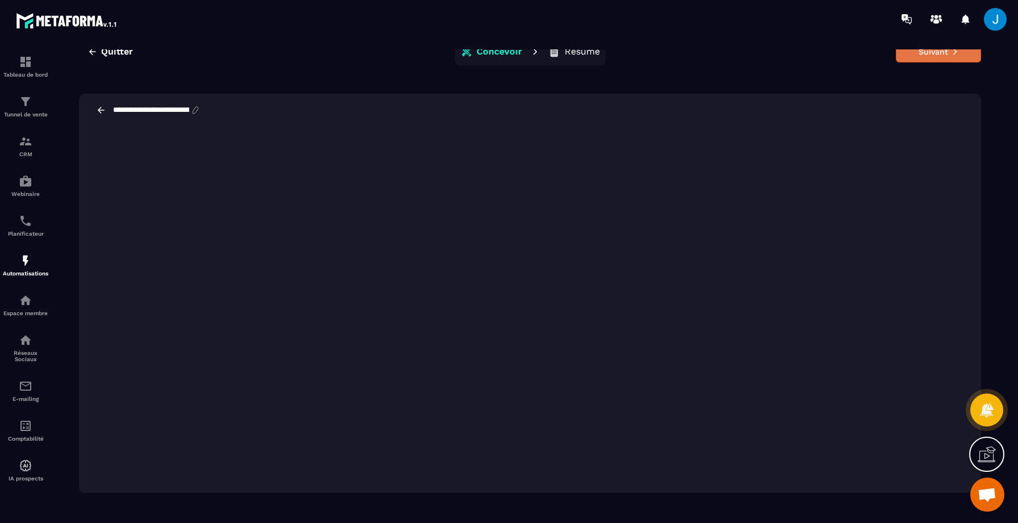
click at [955, 56] on button "Suivant" at bounding box center [938, 52] width 85 height 22
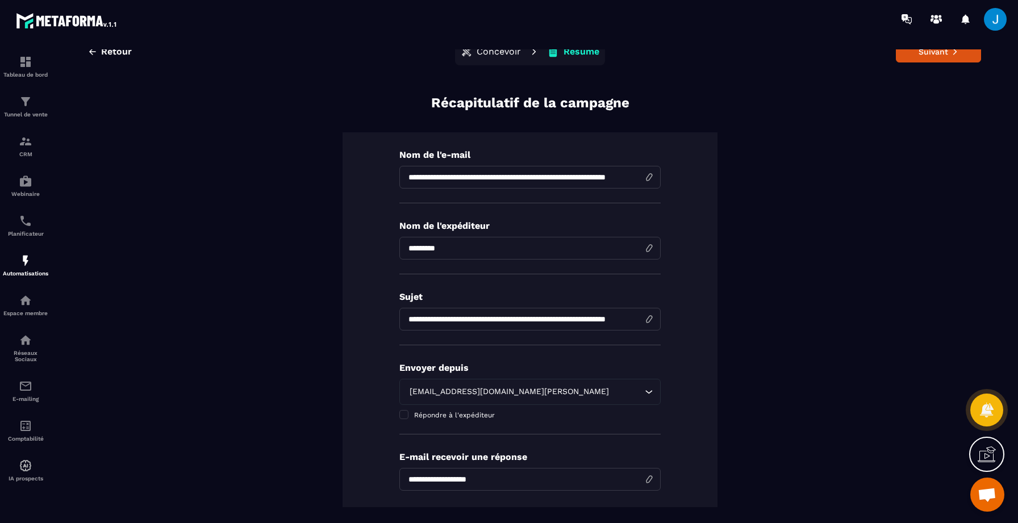
scroll to position [216, 0]
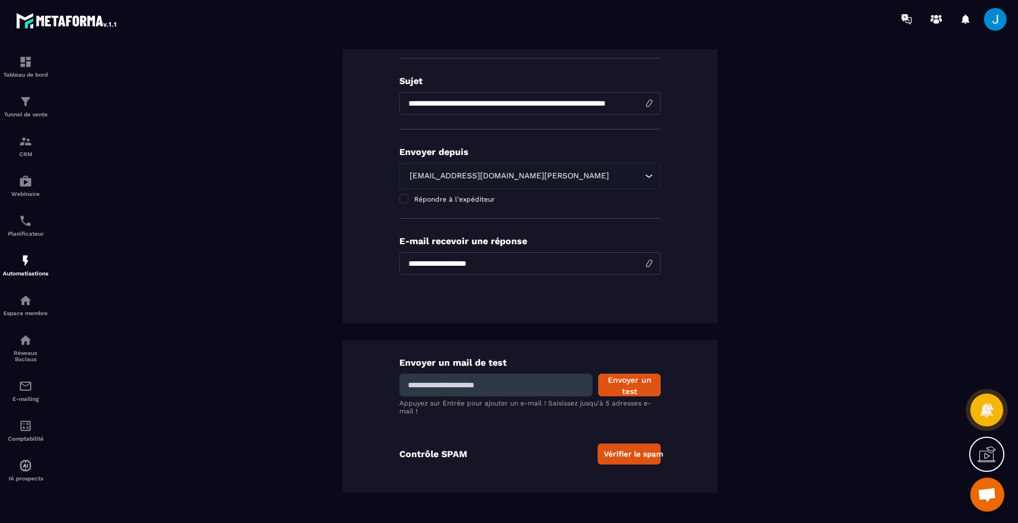
click at [479, 392] on input at bounding box center [496, 385] width 193 height 23
type input "**********"
click at [629, 379] on button "Envoyer un test" at bounding box center [629, 385] width 63 height 23
click at [496, 381] on input at bounding box center [496, 385] width 193 height 23
type input "**********"
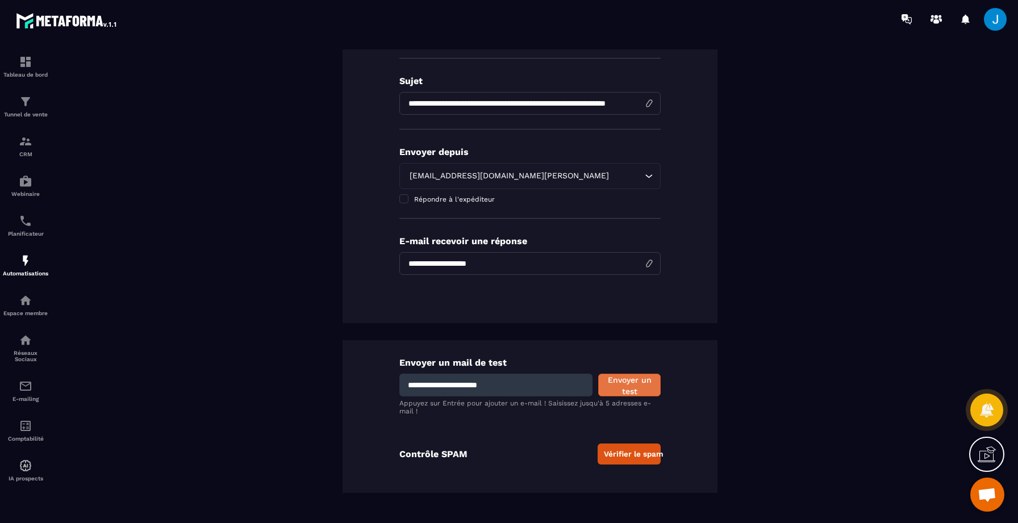
click at [617, 388] on button "Envoyer un test" at bounding box center [629, 385] width 63 height 23
